Goal: Task Accomplishment & Management: Complete application form

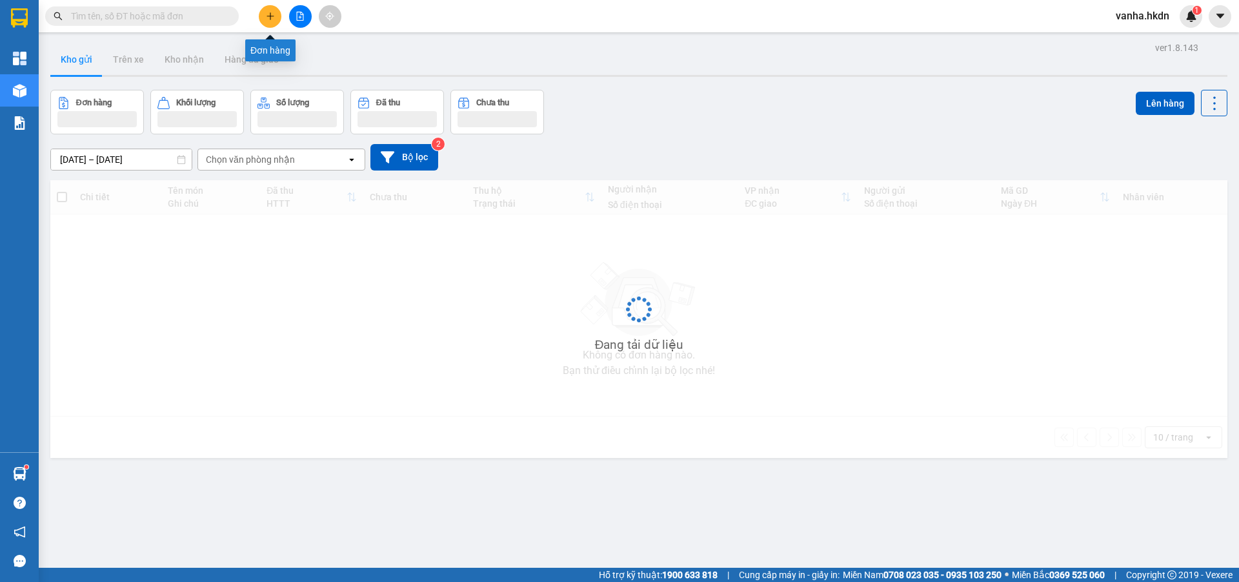
click at [266, 20] on icon "plus" at bounding box center [270, 16] width 9 height 9
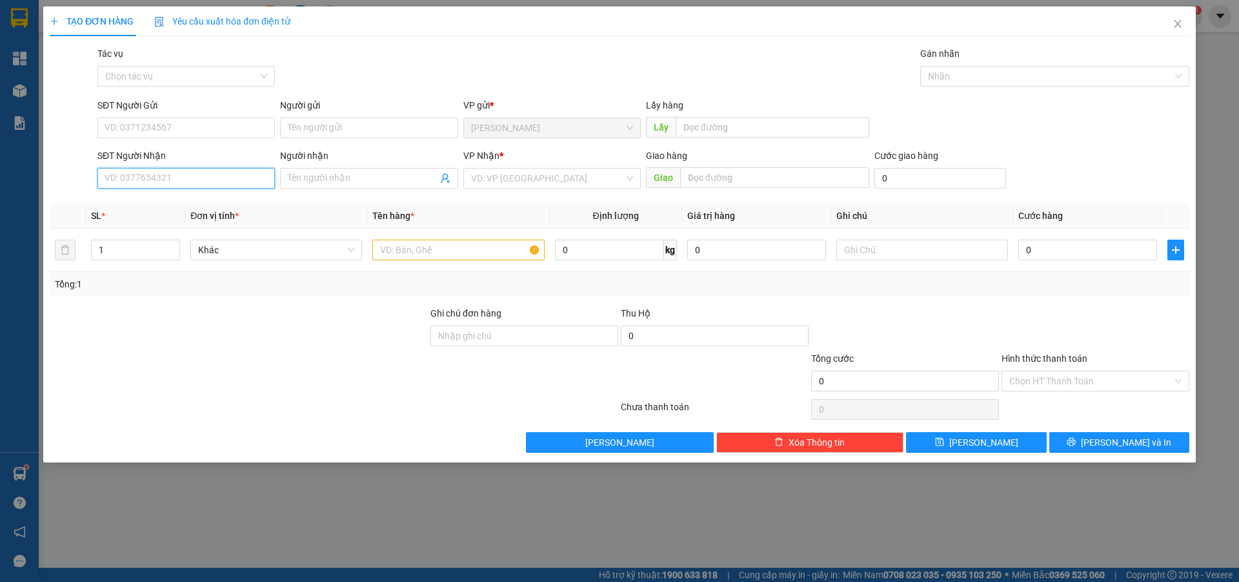
click at [147, 178] on input "SĐT Người Nhận" at bounding box center [186, 178] width 178 height 21
click at [129, 203] on div "0779487978" at bounding box center [186, 204] width 162 height 14
type input "0779487978"
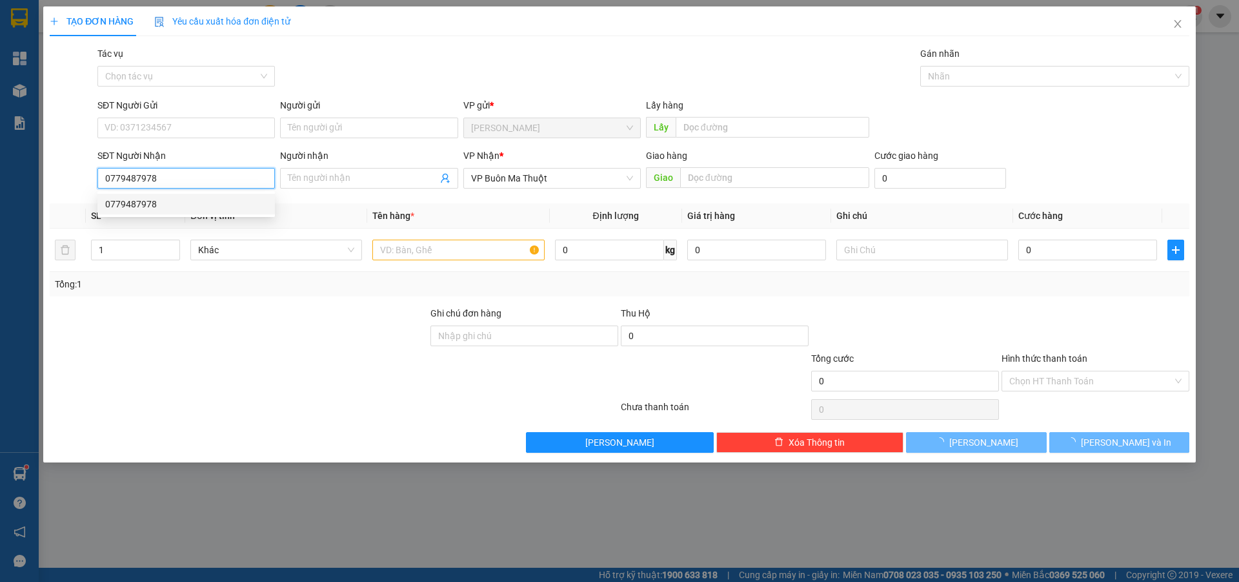
type input "30.000"
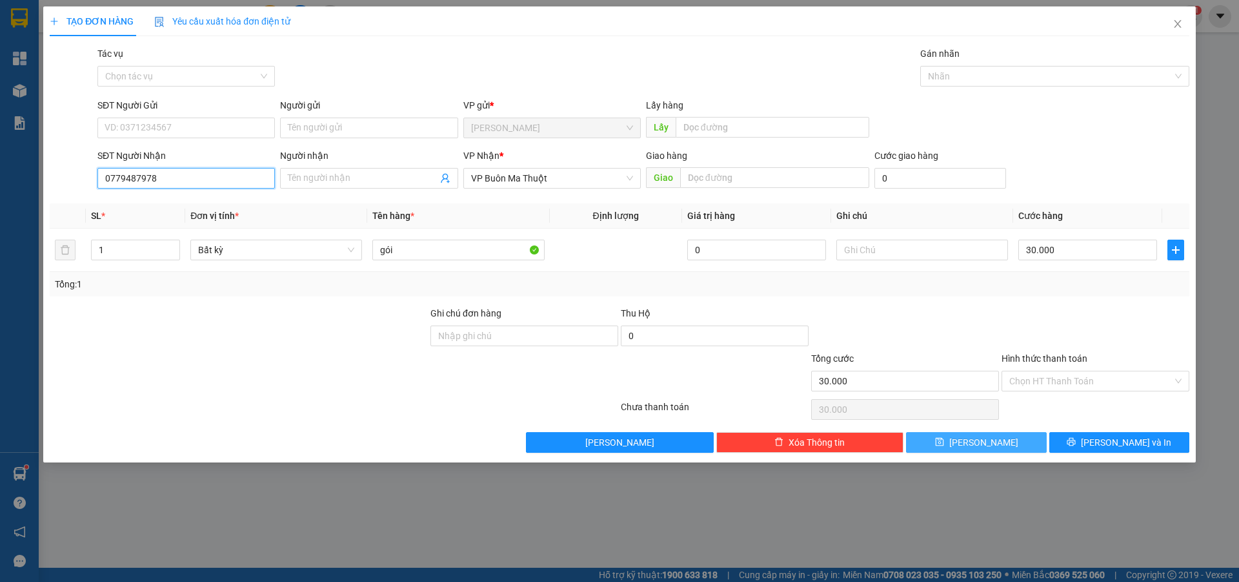
type input "0779487978"
click at [996, 442] on button "[PERSON_NAME]" at bounding box center [976, 442] width 140 height 21
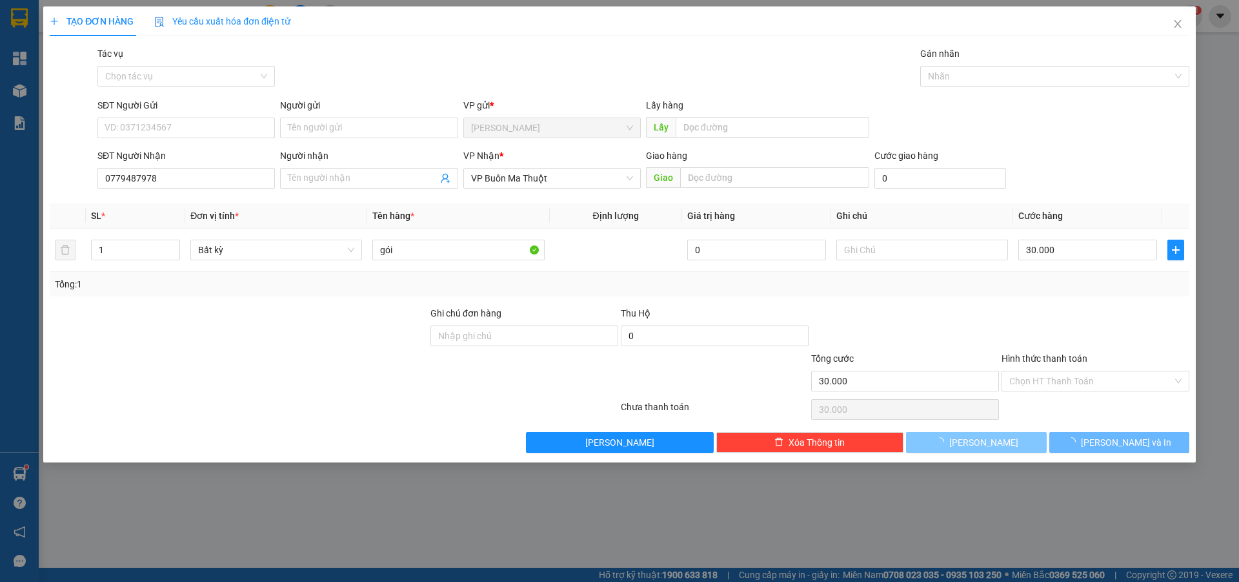
type input "0"
